Goal: Find specific page/section: Find specific page/section

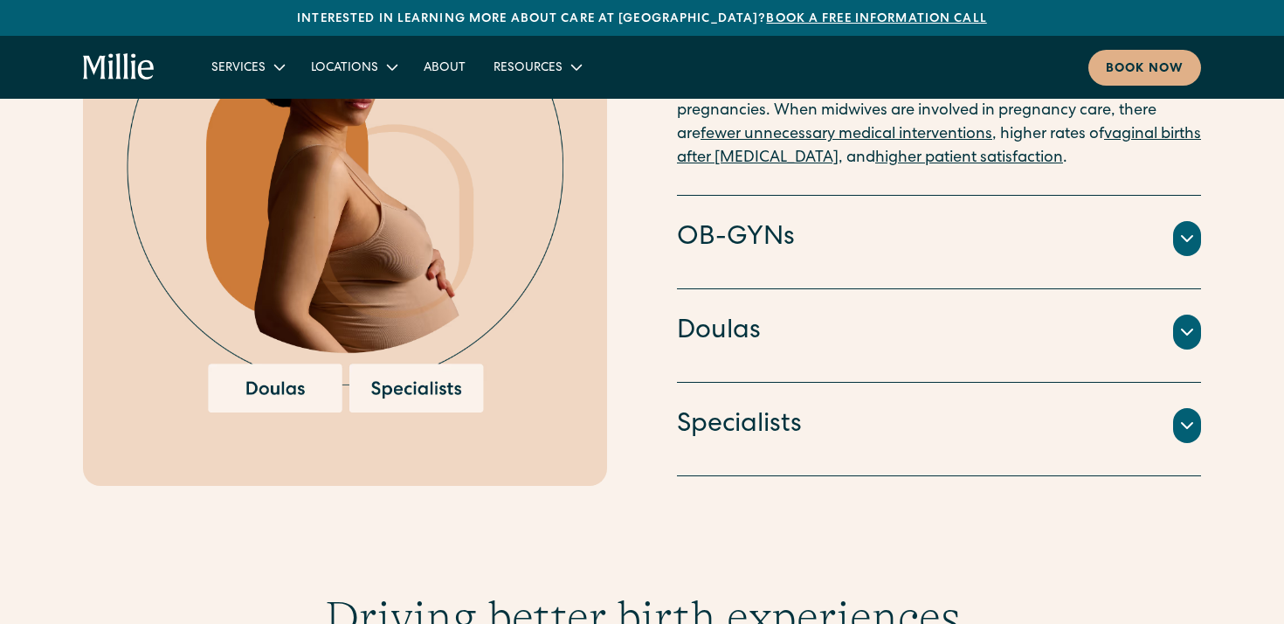
scroll to position [2090, 0]
click at [892, 224] on div "OB-GYNs" at bounding box center [939, 237] width 524 height 37
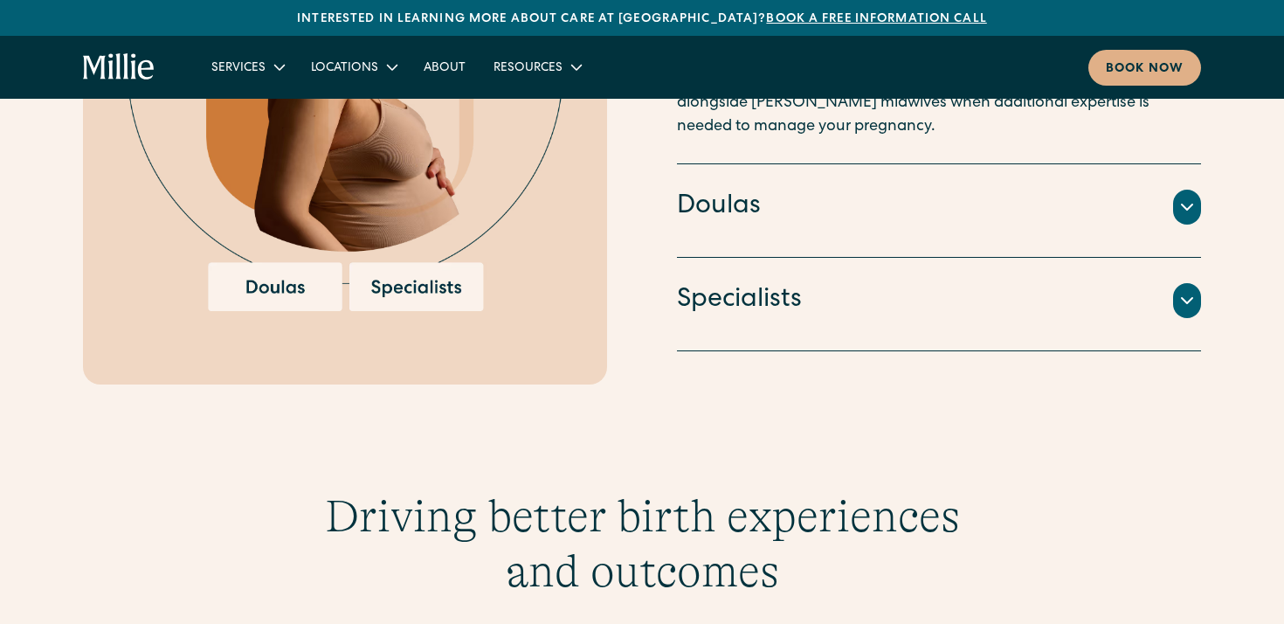
scroll to position [2193, 0]
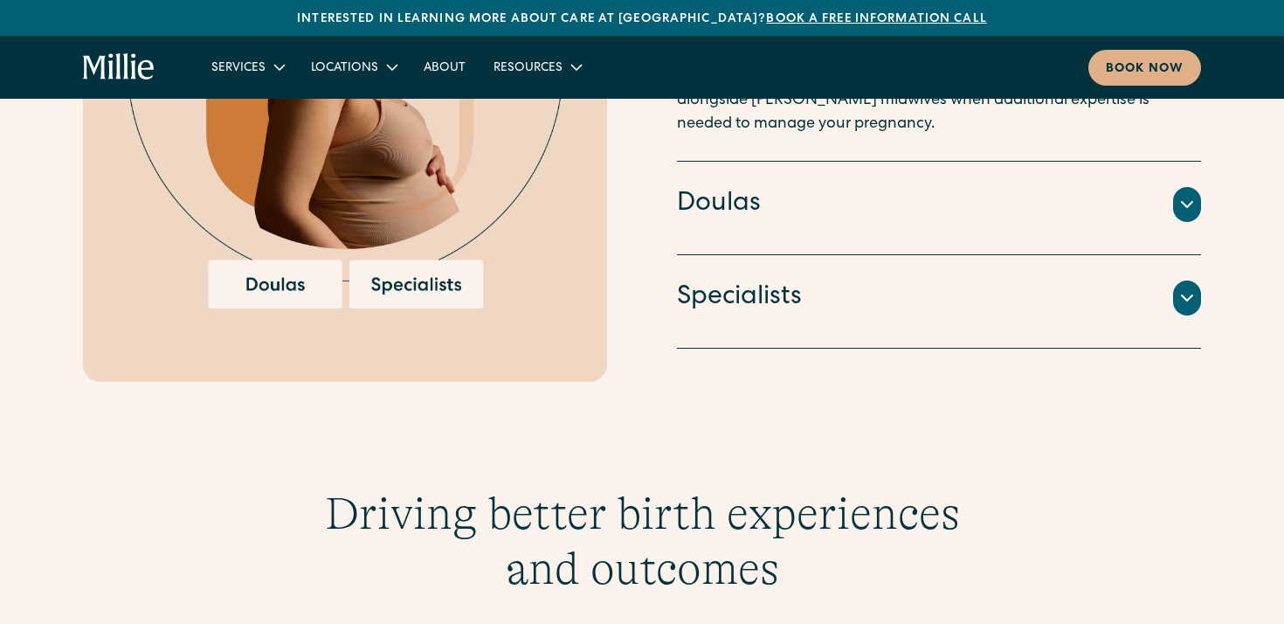
click at [837, 280] on div "Specialists" at bounding box center [939, 298] width 524 height 37
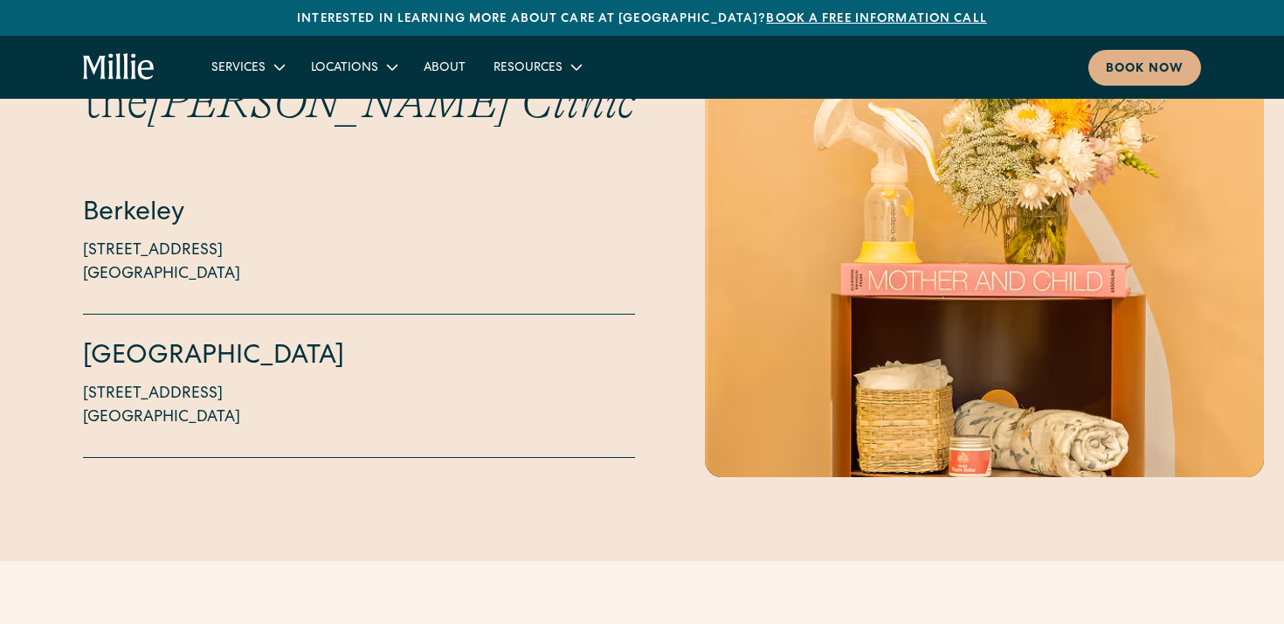
scroll to position [4330, 0]
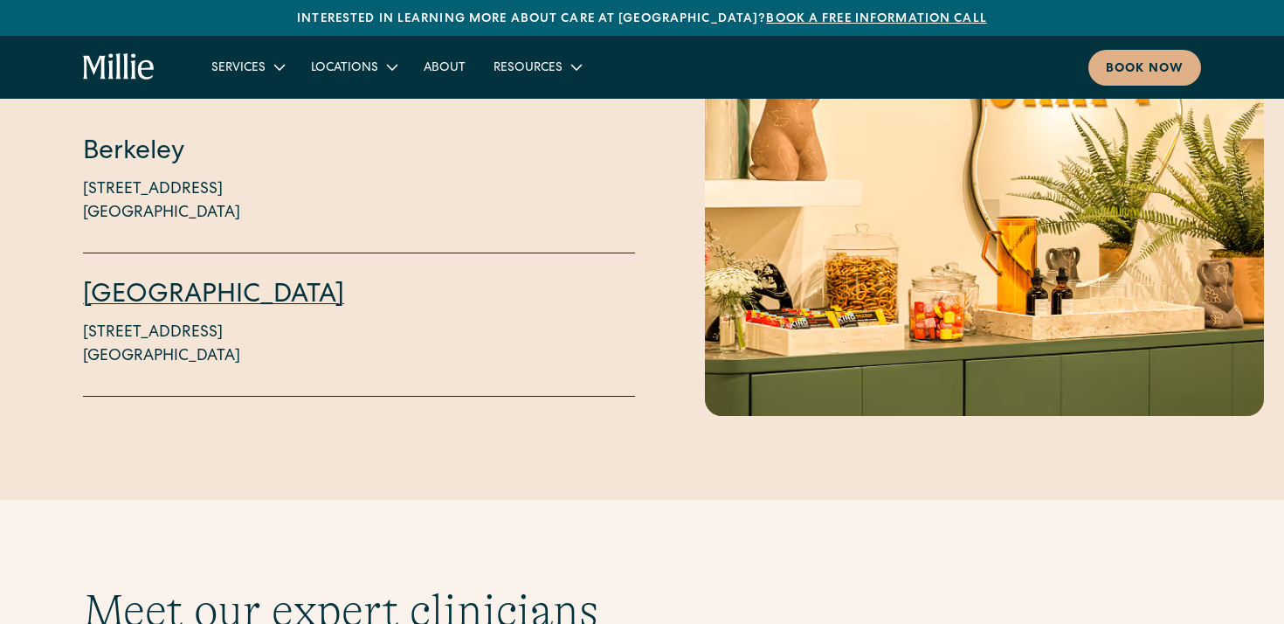
click at [182, 283] on link "[GEOGRAPHIC_DATA]" at bounding box center [213, 296] width 261 height 26
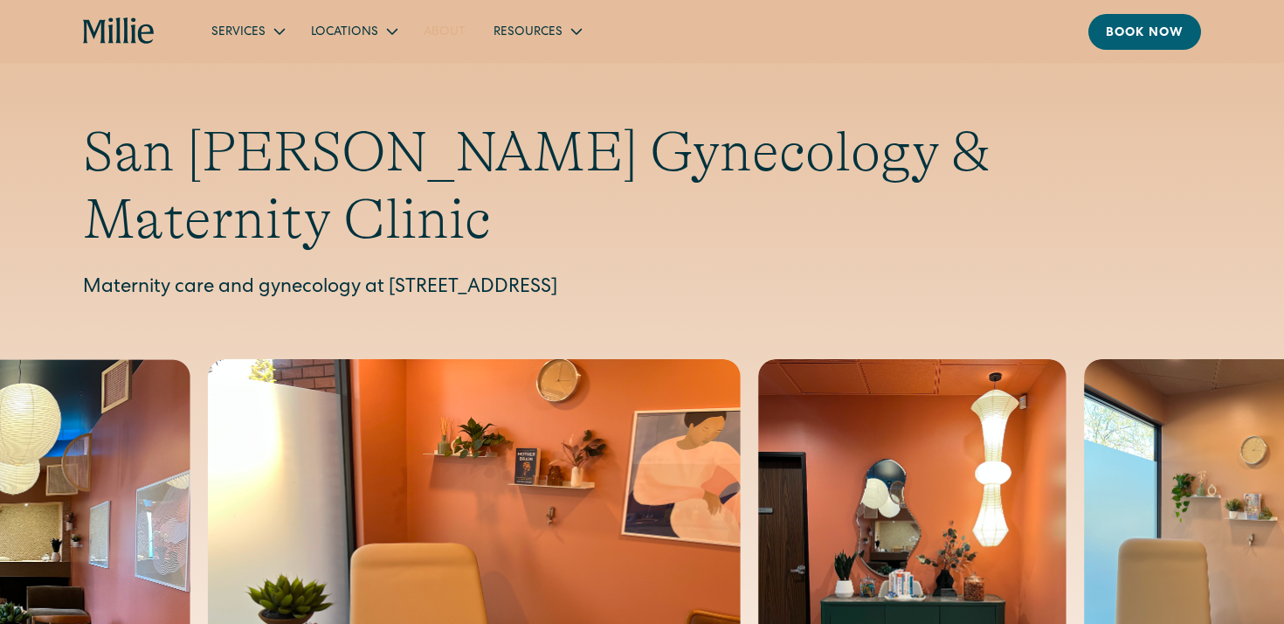
click at [442, 25] on link "About" at bounding box center [445, 31] width 70 height 29
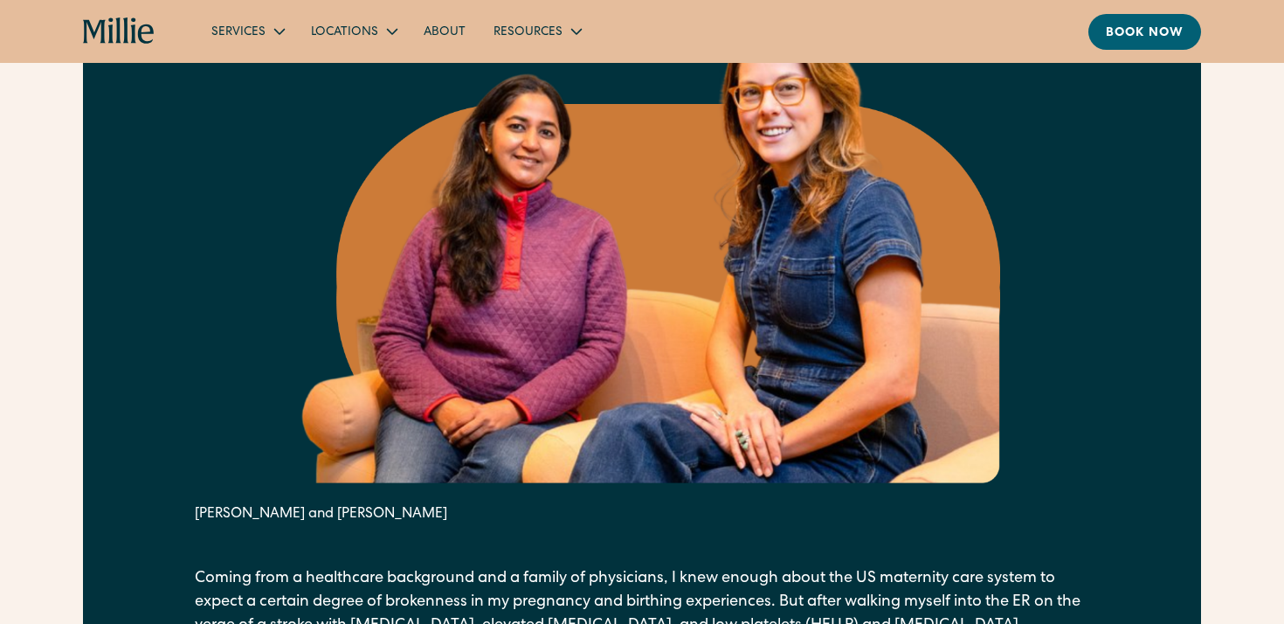
scroll to position [823, 0]
